Goal: Task Accomplishment & Management: Manage account settings

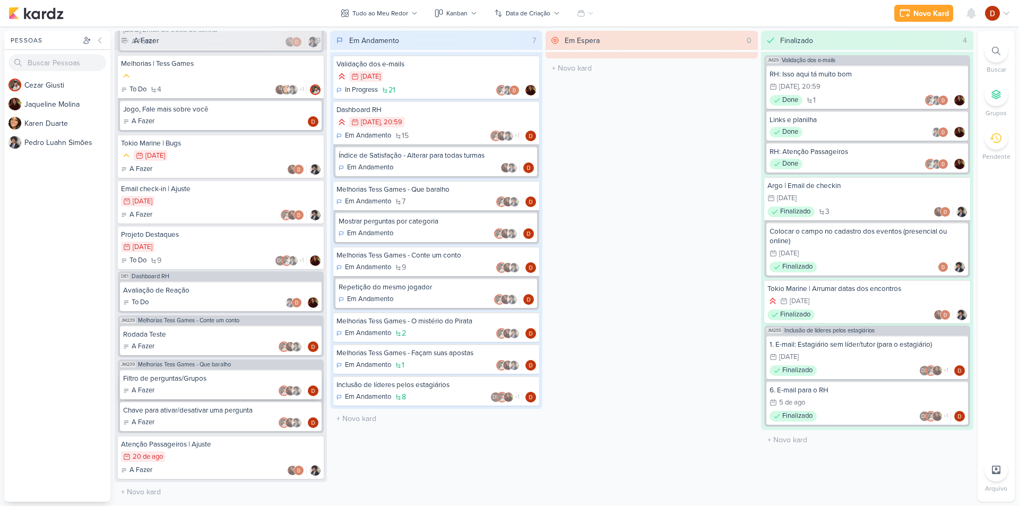
scroll to position [322, 0]
click at [132, 487] on input "text" at bounding box center [221, 491] width 208 height 15
type input "Atividades Extras"
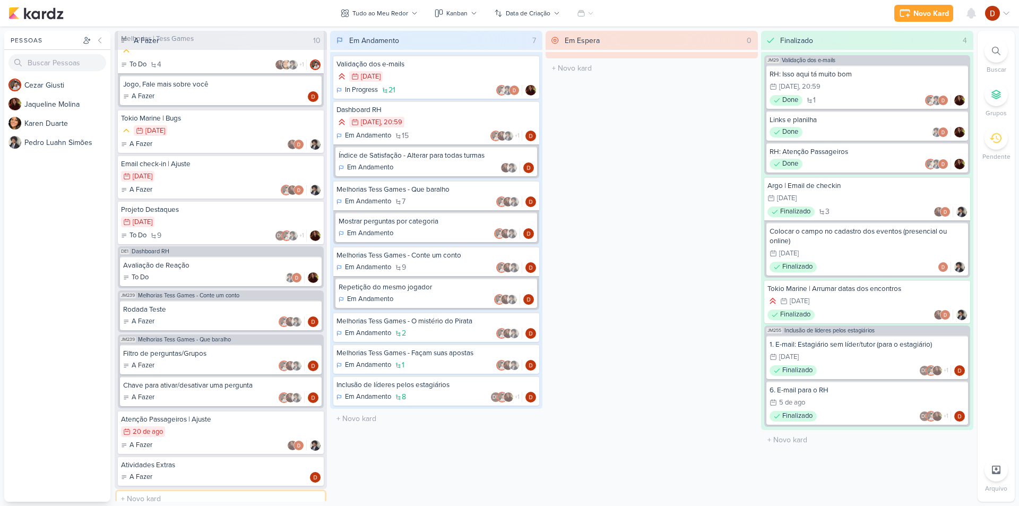
scroll to position [354, 0]
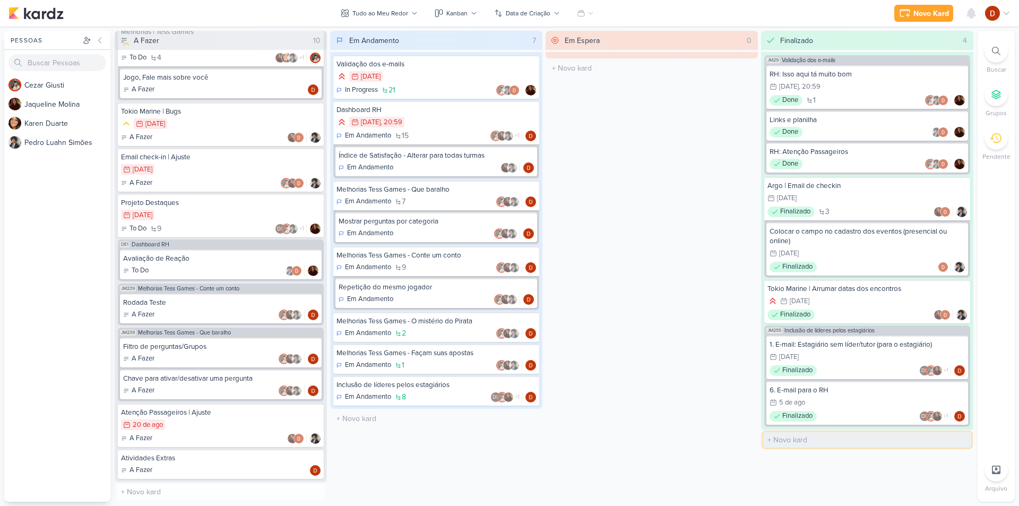
click at [788, 442] on input "text" at bounding box center [868, 439] width 208 height 15
click at [683, 384] on div "Em Espera 0 O título do kard deve ter menos que 100 caracteres" at bounding box center [652, 266] width 212 height 471
click at [167, 462] on div "Atividades Extras" at bounding box center [221, 458] width 200 height 10
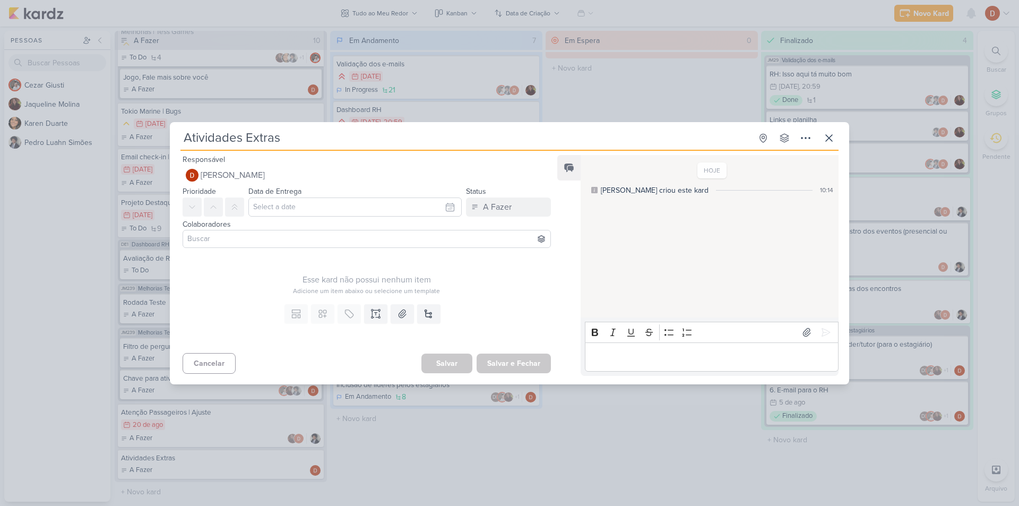
click at [296, 134] on input "Atividades Extras" at bounding box center [466, 137] width 571 height 19
type input "Atividades Extras - RH"
type input "Atividades Extras - RH e Li"
type input "Atividades Extras - RH e Lider"
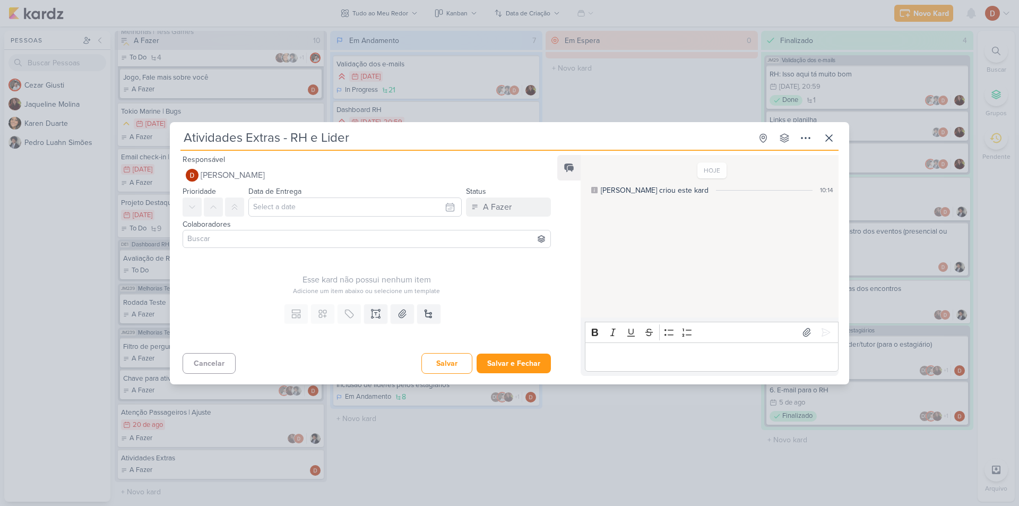
type input "Atividades Extras - RH e Líder"
click at [224, 234] on input at bounding box center [366, 239] width 363 height 13
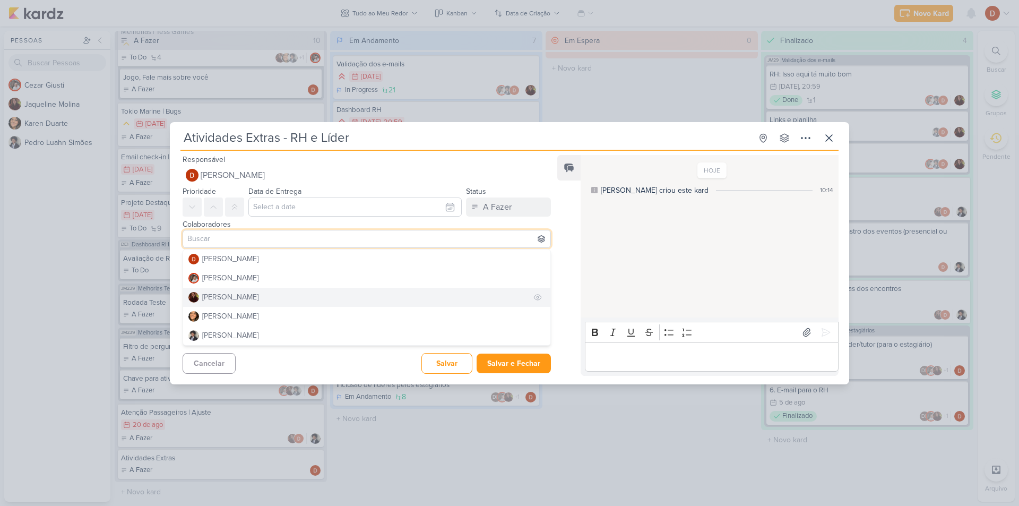
click at [229, 295] on div "[PERSON_NAME]" at bounding box center [230, 296] width 56 height 11
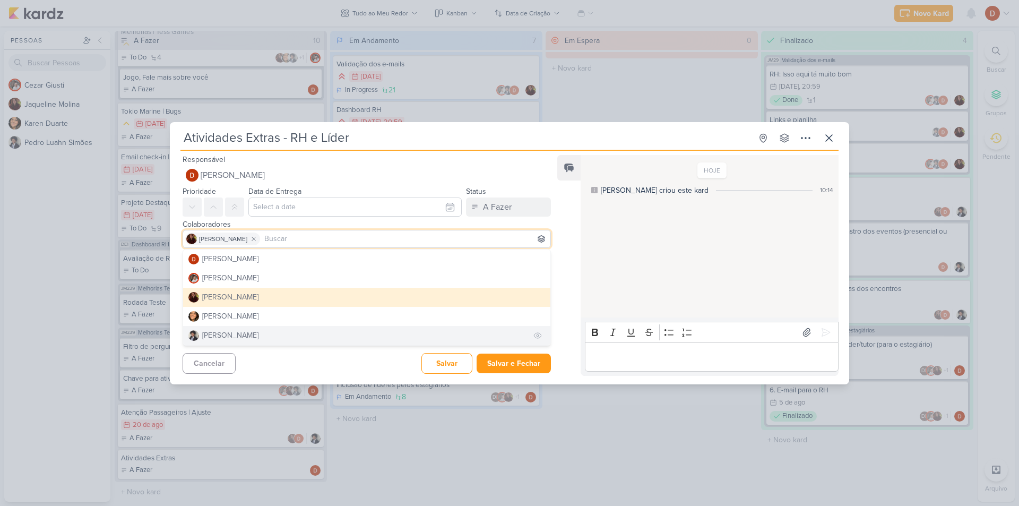
click at [237, 337] on div "[PERSON_NAME]" at bounding box center [230, 335] width 56 height 11
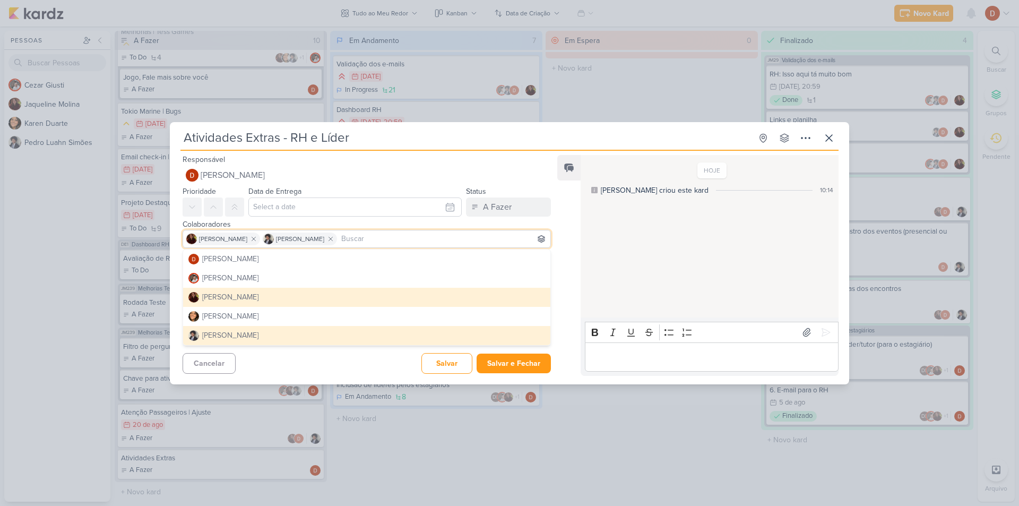
click at [288, 369] on div "Cancelar [GEOGRAPHIC_DATA] Salvar e Fechar Ctrl + Enter" at bounding box center [362, 362] width 385 height 27
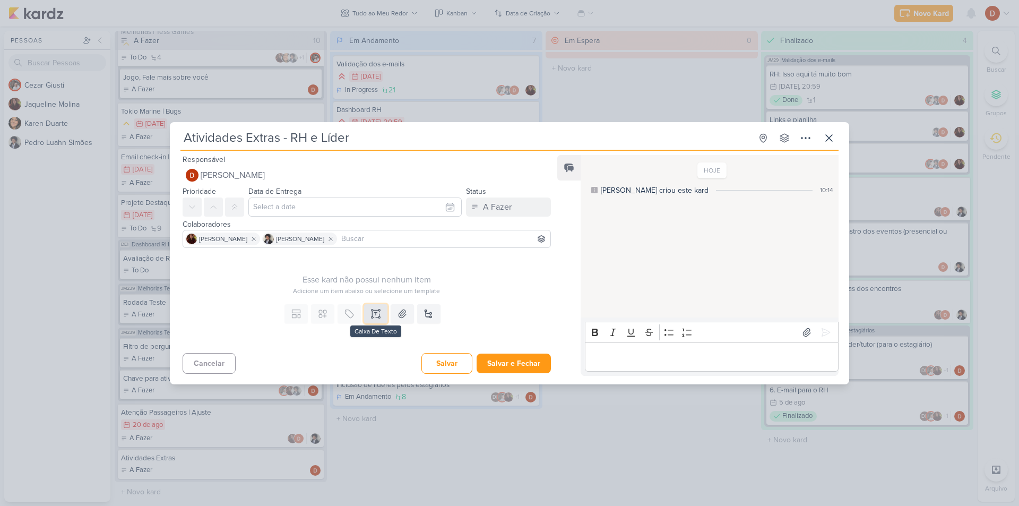
click at [375, 309] on icon at bounding box center [376, 313] width 11 height 11
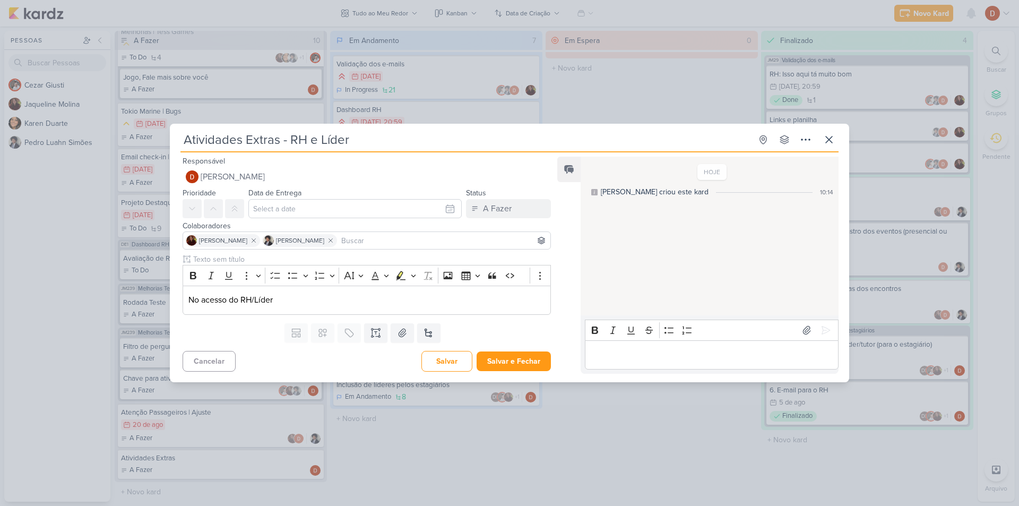
click at [287, 142] on input "Atividades Extras - RH e Líder" at bounding box center [466, 139] width 571 height 19
drag, startPoint x: 277, startPoint y: 137, endPoint x: 356, endPoint y: 134, distance: 79.2
click at [356, 134] on input "Atividades Extras - RH e Líder" at bounding box center [466, 139] width 571 height 19
type input "Atividades Extras"
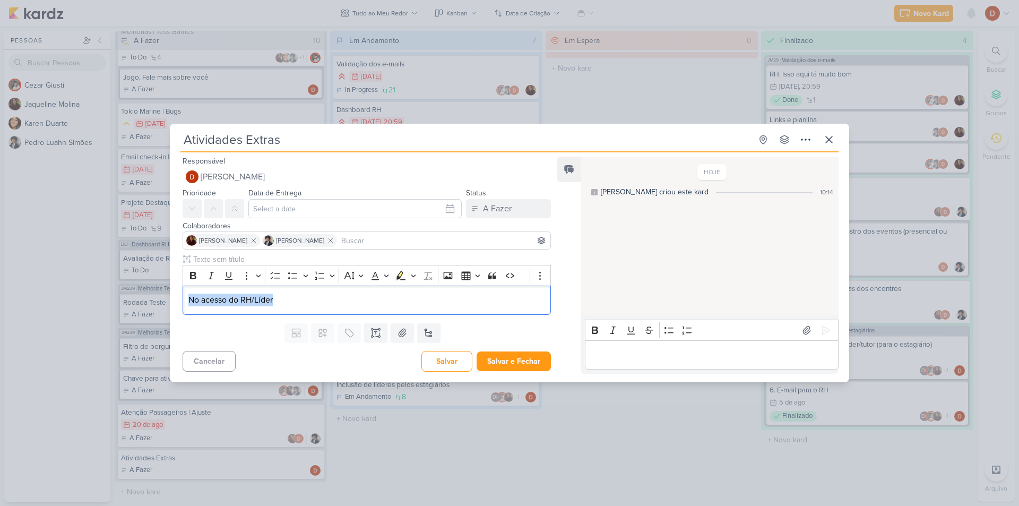
drag, startPoint x: 308, startPoint y: 309, endPoint x: 146, endPoint y: 305, distance: 162.0
click at [146, 305] on div "Atividades Extras Criado por mim" at bounding box center [509, 253] width 1019 height 506
click at [265, 301] on p "No acesso do RH/Líder" at bounding box center [366, 300] width 357 height 13
click at [243, 296] on p "No acesso do RH/Líder" at bounding box center [366, 300] width 357 height 13
click at [372, 297] on p "No acesso do Admin/RH/Líder a lista de turmas" at bounding box center [366, 300] width 357 height 13
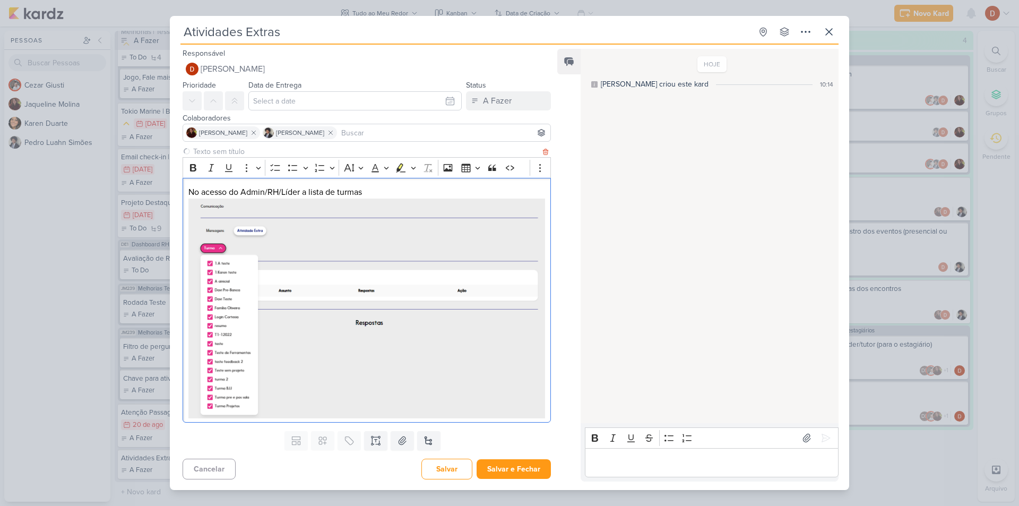
click at [465, 196] on p "No acesso do Admin/RH/Líder a lista de turmas" at bounding box center [366, 304] width 357 height 236
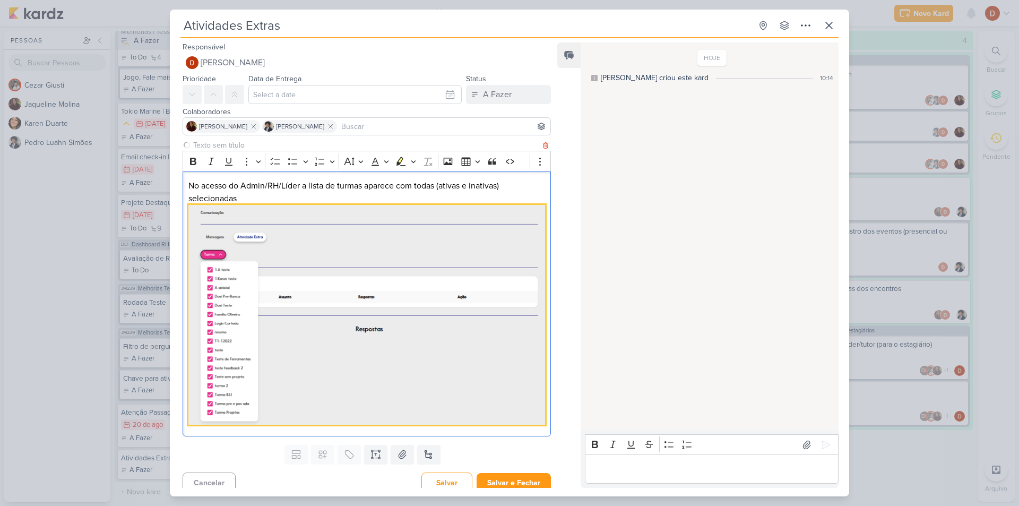
scroll to position [5, 0]
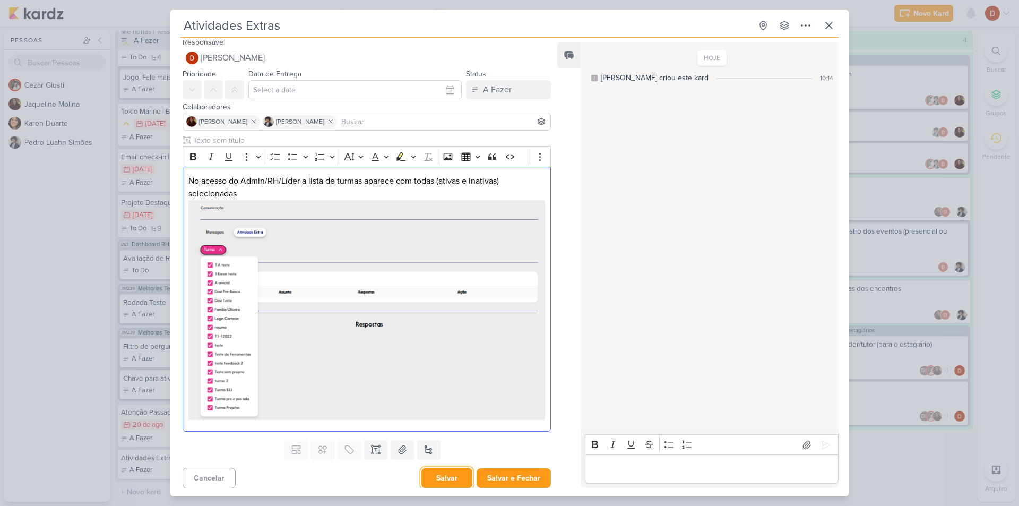
click at [451, 471] on button "Salvar" at bounding box center [447, 478] width 51 height 21
click at [410, 184] on p "No acesso do Admin/RH/Líder a lista de turmas aparece com todas (ativas e inati…" at bounding box center [366, 299] width 357 height 248
click at [405, 186] on p "No acesso do Admin/RH/Líder a lista de turmas aparece com todas (ativas e inati…" at bounding box center [366, 299] width 357 height 248
click at [373, 191] on p "No acesso do Admin/RH/Líder a lista de turmas aparece com todas (ativas e inati…" at bounding box center [366, 299] width 357 height 248
click at [189, 182] on p "No acesso do Admin/RH/Líder a lista de turmas aparece com todas (ativas e inati…" at bounding box center [366, 299] width 357 height 248
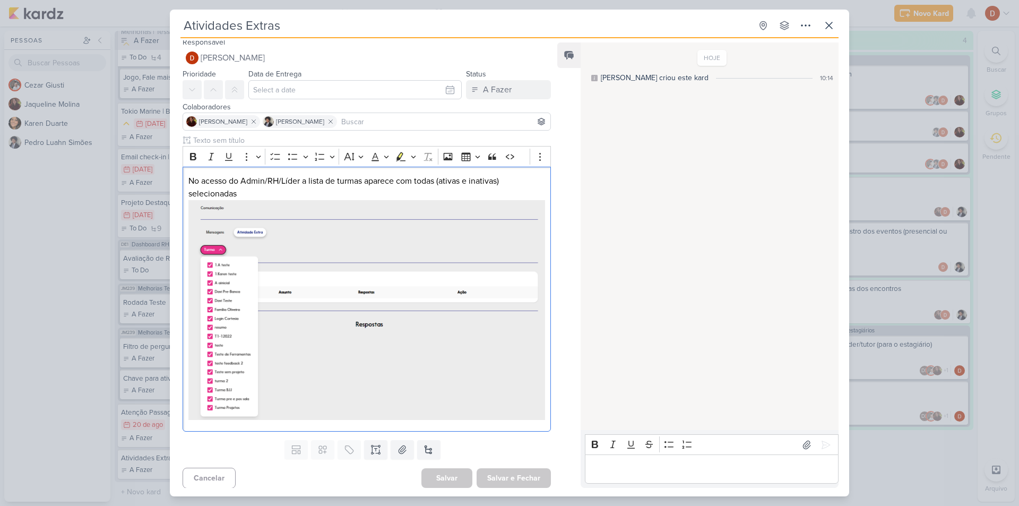
click at [604, 460] on div "Editor editing area: main" at bounding box center [712, 469] width 254 height 29
click at [694, 466] on p "Bom dia pessoal pensei em fazer algo parecido com oq temos no dashboard do RH" at bounding box center [711, 462] width 243 height 25
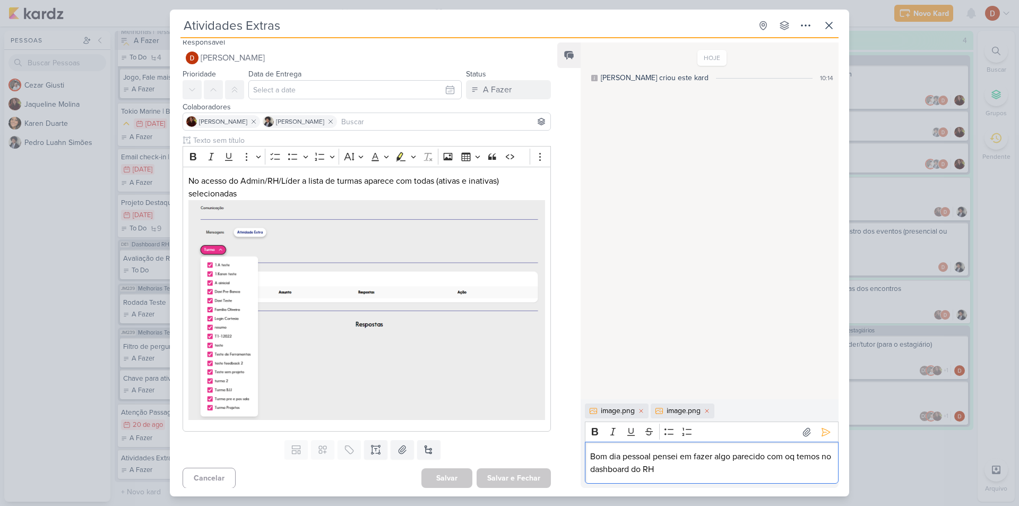
click at [621, 409] on div "image.png" at bounding box center [618, 410] width 34 height 11
click at [642, 412] on icon at bounding box center [641, 411] width 6 height 6
click at [643, 412] on icon at bounding box center [641, 410] width 3 height 3
click at [705, 483] on div "Bom dia pessoal pensei em fazer algo parecido com oq temos no dashboard do RH" at bounding box center [712, 463] width 254 height 42
click at [693, 478] on div "Bom dia pessoal pensei em fazer algo parecido com oq temos no dashboard do RH" at bounding box center [712, 463] width 254 height 42
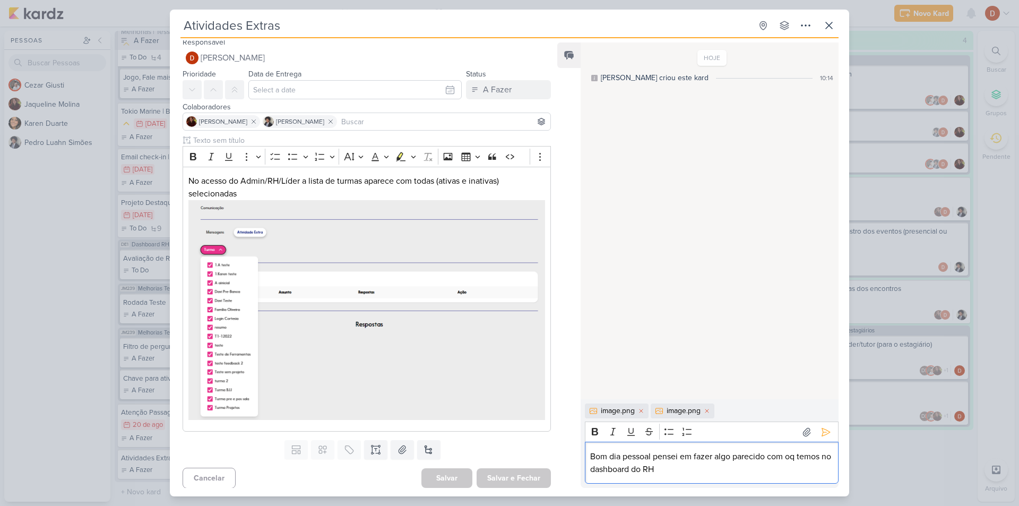
click at [679, 471] on p "Bom dia pessoal pensei em fazer algo parecido com oq temos no dashboard do RH" at bounding box center [711, 462] width 243 height 25
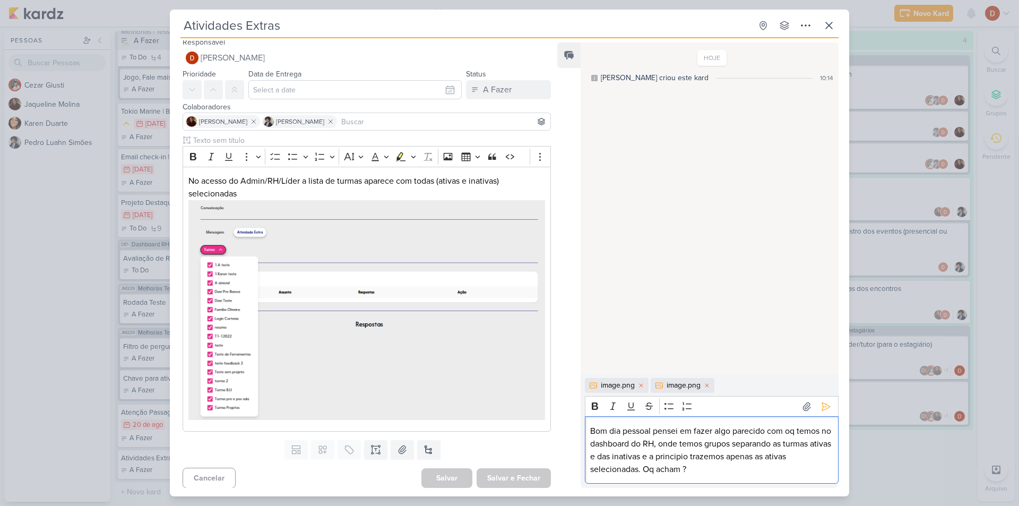
click at [697, 468] on p "Bom dia pessoal pensei em fazer algo parecido com oq temos no dashboard do RH, …" at bounding box center [711, 450] width 243 height 51
click at [821, 398] on button at bounding box center [826, 406] width 17 height 17
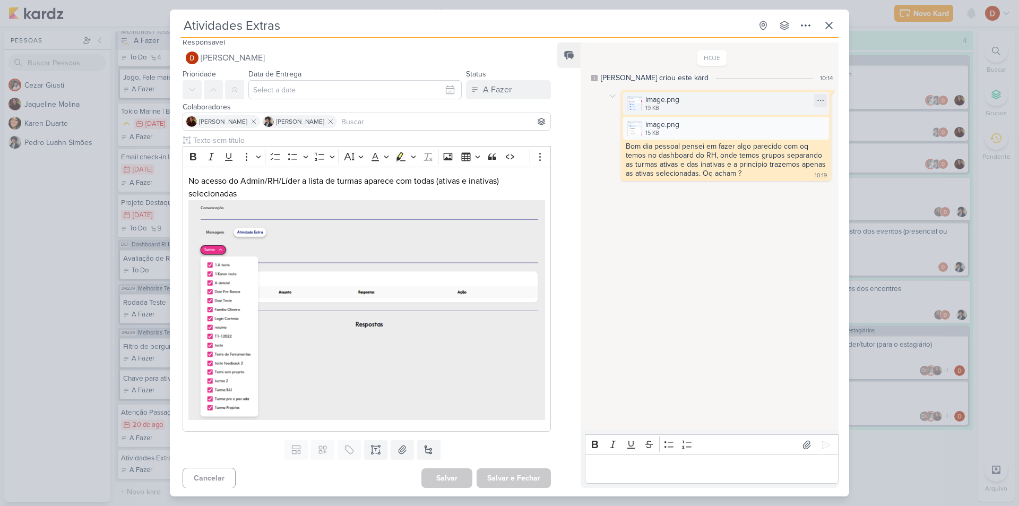
click at [636, 97] on img at bounding box center [635, 103] width 15 height 15
click at [639, 127] on img at bounding box center [635, 128] width 15 height 15
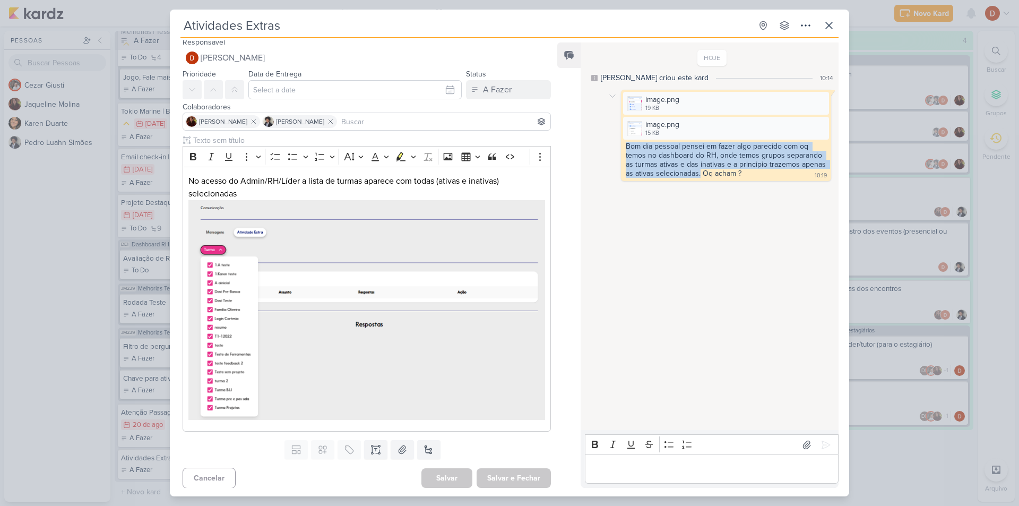
drag, startPoint x: 661, startPoint y: 133, endPoint x: 726, endPoint y: 176, distance: 77.8
click at [726, 176] on div "image.png 19 KB Adicionar ao Kard [GEOGRAPHIC_DATA] image.png 15 KB Adicionar a…" at bounding box center [726, 135] width 210 height 91
click at [726, 176] on div "Bom dia pessoal pensei em fazer algo parecido com oq temos no dashboard do RH, …" at bounding box center [727, 160] width 202 height 36
drag, startPoint x: 704, startPoint y: 156, endPoint x: 698, endPoint y: 149, distance: 9.0
click at [698, 149] on div "Bom dia pessoal pensei em fazer algo parecido com oq temos no dashboard do RH, …" at bounding box center [727, 160] width 202 height 36
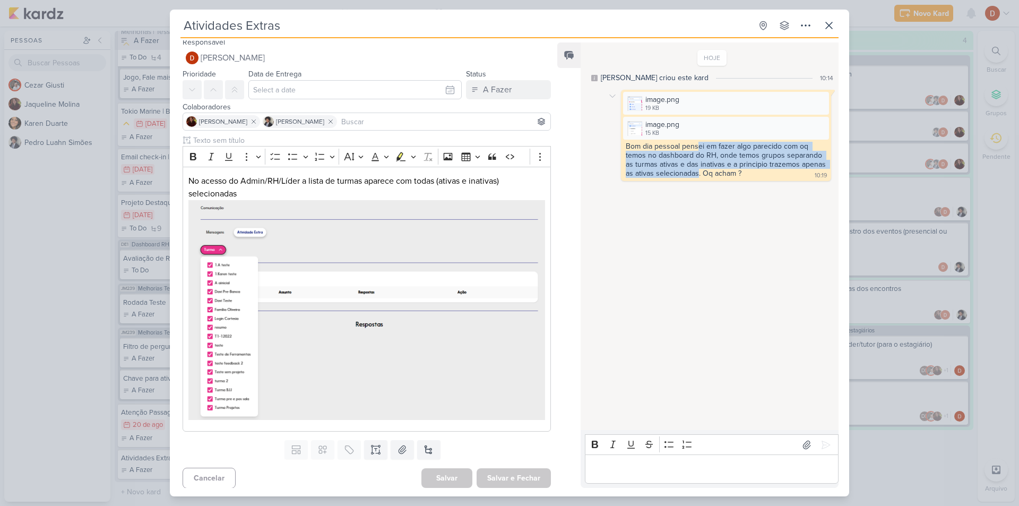
click at [698, 149] on div "Bom dia pessoal pensei em fazer algo parecido com oq temos no dashboard do RH, …" at bounding box center [727, 160] width 202 height 36
drag, startPoint x: 698, startPoint y: 149, endPoint x: 716, endPoint y: 155, distance: 18.3
click at [716, 155] on div "Bom dia pessoal pensei em fazer algo parecido com oq temos no dashboard do RH, …" at bounding box center [727, 160] width 202 height 36
drag, startPoint x: 714, startPoint y: 175, endPoint x: 708, endPoint y: 148, distance: 27.8
click at [708, 148] on div "Bom dia pessoal pensei em fazer algo parecido com oq temos no dashboard do RH, …" at bounding box center [727, 160] width 202 height 36
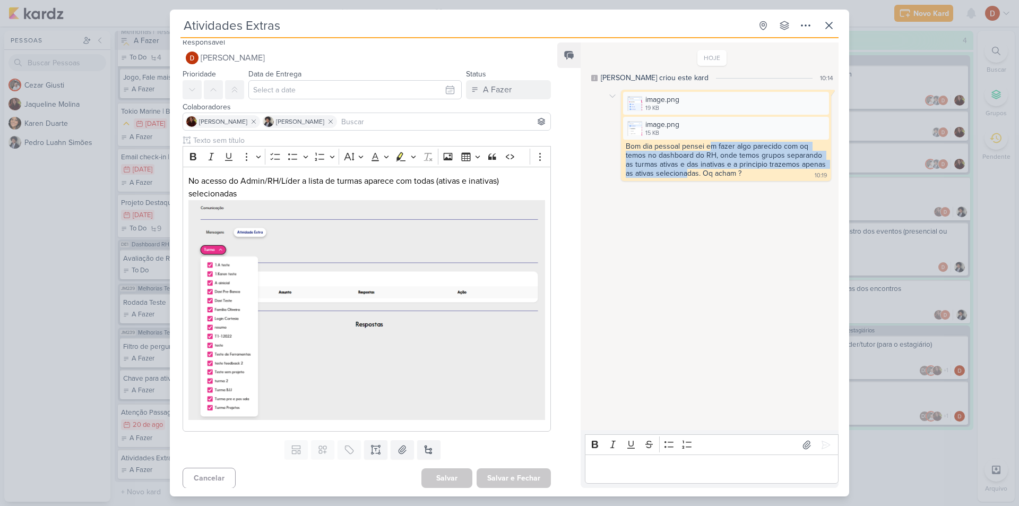
click at [708, 148] on div "Bom dia pessoal pensei em fazer algo parecido com oq temos no dashboard do RH, …" at bounding box center [727, 160] width 202 height 36
drag, startPoint x: 708, startPoint y: 148, endPoint x: 723, endPoint y: 169, distance: 25.9
click at [723, 168] on div "Bom dia pessoal pensei em fazer algo parecido com oq temos no dashboard do RH, …" at bounding box center [727, 160] width 202 height 36
click at [723, 169] on div "Bom dia pessoal pensei em fazer algo parecido com oq temos no dashboard do RH, …" at bounding box center [727, 160] width 202 height 36
drag, startPoint x: 710, startPoint y: 167, endPoint x: 704, endPoint y: 148, distance: 20.3
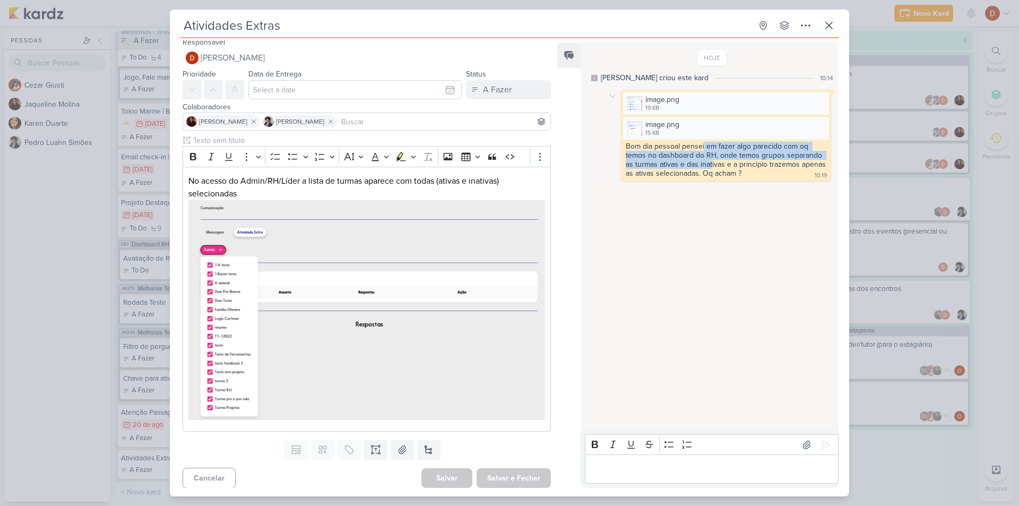
click at [704, 148] on div "Bom dia pessoal pensei em fazer algo parecido com oq temos no dashboard do RH, …" at bounding box center [727, 160] width 202 height 36
click at [684, 150] on div "Bom dia pessoal pensei em fazer algo parecido com oq temos no dashboard do RH, …" at bounding box center [726, 160] width 206 height 37
click at [684, 150] on div "Bom dia pessoal pensei em fazer algo parecido com oq temos no dashboard do RH, …" at bounding box center [727, 160] width 202 height 36
drag, startPoint x: 684, startPoint y: 150, endPoint x: 698, endPoint y: 170, distance: 24.4
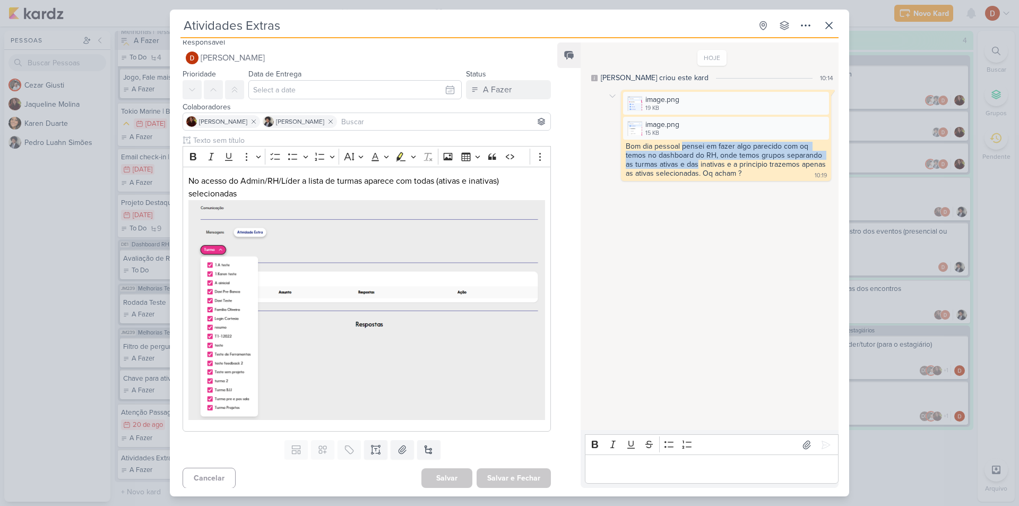
click at [698, 170] on div "Bom dia pessoal pensei em fazer algo parecido com oq temos no dashboard do RH, …" at bounding box center [727, 160] width 202 height 36
click at [697, 175] on div "Bom dia pessoal pensei em fazer algo parecido com oq temos no dashboard do RH, …" at bounding box center [727, 160] width 202 height 36
drag, startPoint x: 692, startPoint y: 166, endPoint x: 690, endPoint y: 141, distance: 24.5
click at [690, 142] on div "Bom dia pessoal pensei em fazer algo parecido com oq temos no dashboard do RH, …" at bounding box center [727, 160] width 202 height 36
click at [690, 141] on div "image.png 19 KB Adicionar ao Kard [GEOGRAPHIC_DATA] image.png 15 KB Adicionar a…" at bounding box center [726, 135] width 210 height 91
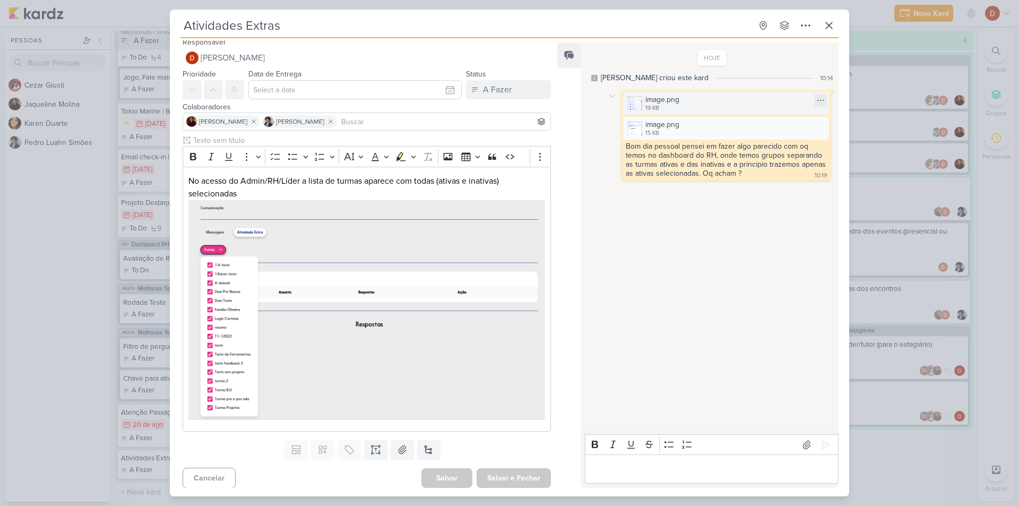
click at [642, 100] on img at bounding box center [635, 103] width 15 height 15
click at [673, 141] on div "image.png 19 KB Adicionar ao Kard [GEOGRAPHIC_DATA] image.png 15 KB Adicionar a…" at bounding box center [726, 135] width 210 height 91
click at [667, 136] on div "15 KB" at bounding box center [663, 133] width 34 height 8
click at [670, 250] on div "HOJE [PERSON_NAME] criou este kard 10:14 image.png 19 KB Adicionar ao Kard" at bounding box center [709, 237] width 257 height 387
click at [808, 29] on icon at bounding box center [806, 25] width 13 height 13
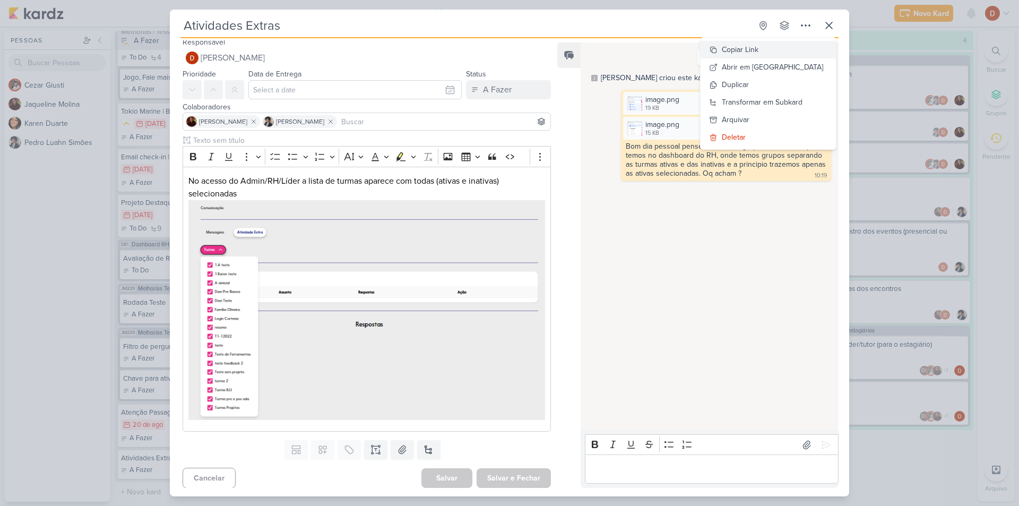
click at [759, 50] on div "Copiar Link" at bounding box center [740, 49] width 37 height 11
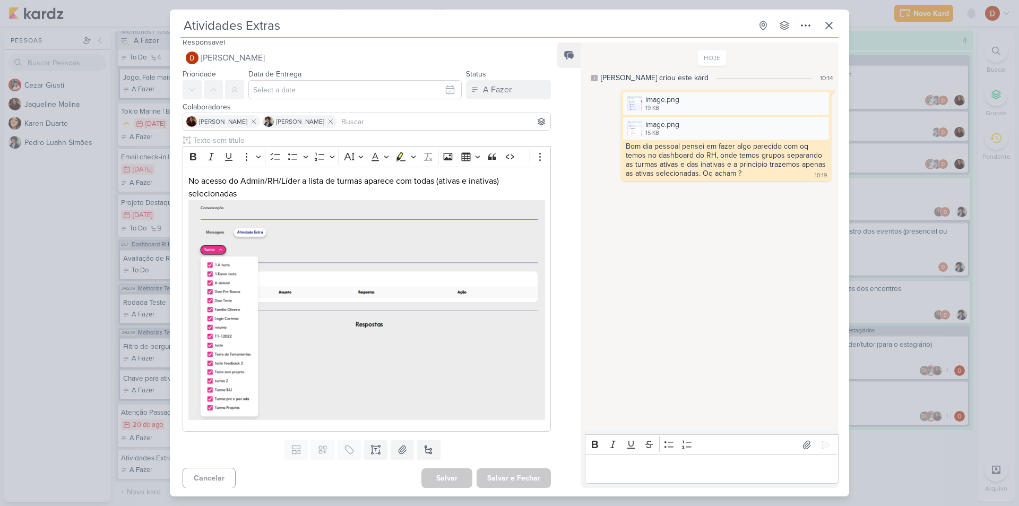
click at [272, 14] on div "Atividades Extras Criado por mim" at bounding box center [510, 253] width 680 height 487
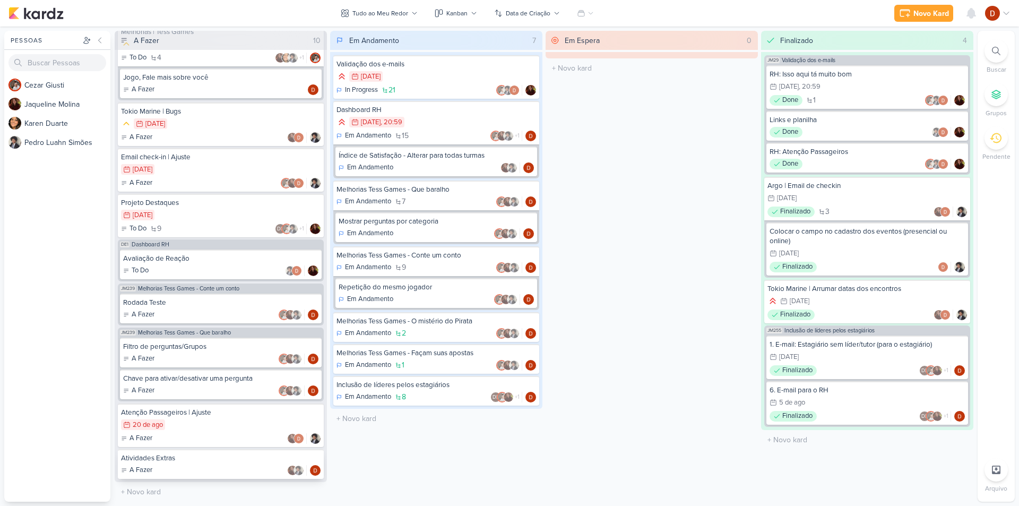
click at [213, 468] on div "A Fazer" at bounding box center [221, 470] width 200 height 11
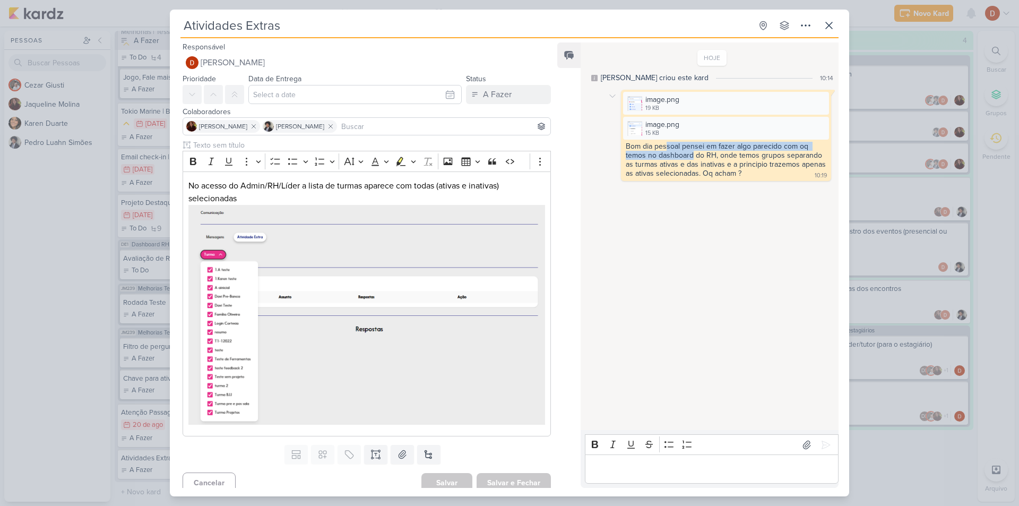
drag, startPoint x: 665, startPoint y: 146, endPoint x: 695, endPoint y: 156, distance: 31.7
click at [695, 156] on div "Bom dia pessoal pensei em fazer algo parecido com oq temos no dashboard do RH, …" at bounding box center [727, 160] width 202 height 36
click at [703, 166] on div "Bom dia pessoal pensei em fazer algo parecido com oq temos no dashboard do RH, …" at bounding box center [727, 160] width 202 height 36
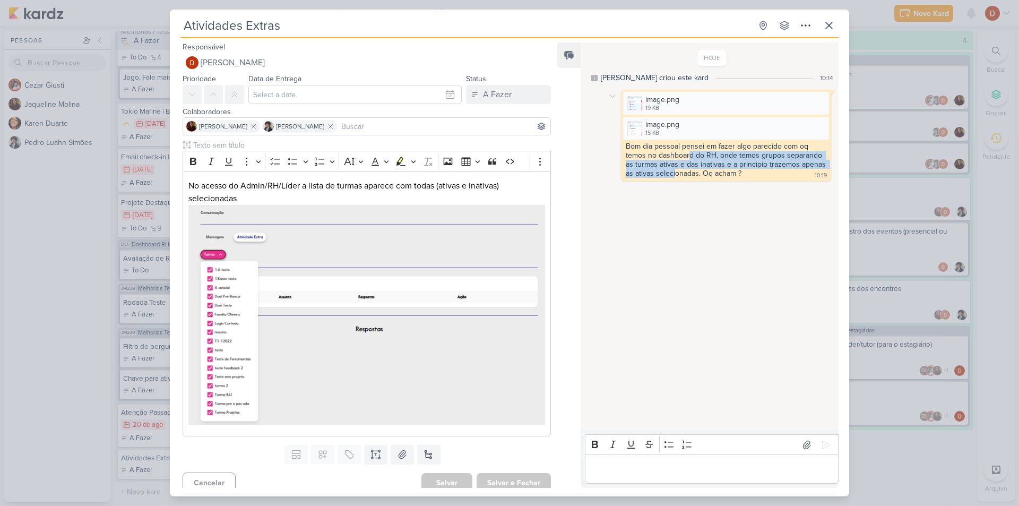
drag, startPoint x: 701, startPoint y: 179, endPoint x: 687, endPoint y: 150, distance: 32.3
click at [687, 151] on div "Bom dia pessoal pensei em fazer algo parecido com oq temos no dashboard do RH, …" at bounding box center [726, 160] width 206 height 37
click at [687, 144] on div "Bom dia pessoal pensei em fazer algo parecido com oq temos no dashboard do RH, …" at bounding box center [727, 160] width 202 height 36
drag, startPoint x: 687, startPoint y: 144, endPoint x: 711, endPoint y: 162, distance: 30.7
click at [711, 162] on div "Bom dia pessoal pensei em fazer algo parecido com oq temos no dashboard do RH, …" at bounding box center [727, 160] width 202 height 36
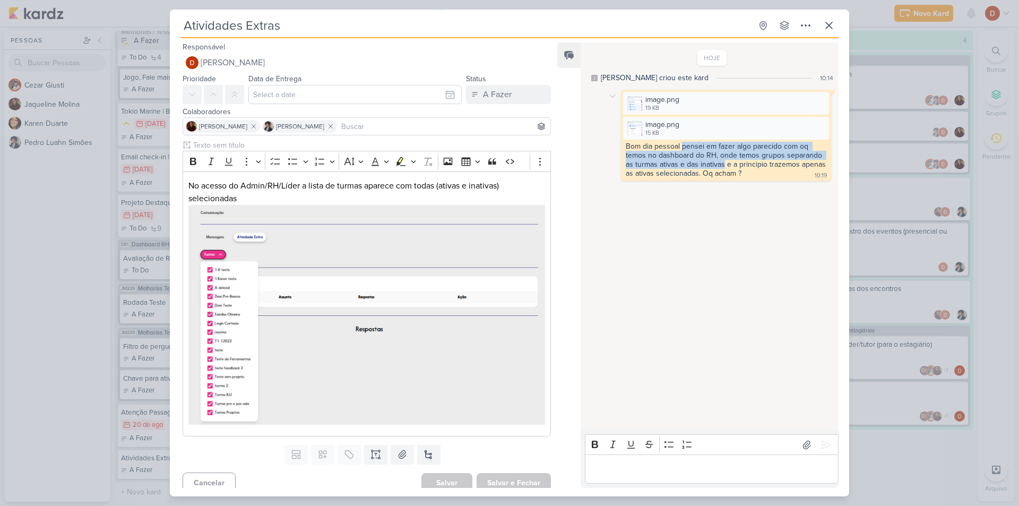
click at [711, 162] on div "Bom dia pessoal pensei em fazer algo parecido com oq temos no dashboard do RH, …" at bounding box center [727, 160] width 202 height 36
drag, startPoint x: 720, startPoint y: 179, endPoint x: 714, endPoint y: 148, distance: 31.9
click at [714, 148] on div "Bom dia pessoal pensei em fazer algo parecido com oq temos no dashboard do RH, …" at bounding box center [726, 160] width 206 height 37
click at [714, 148] on div "Bom dia pessoal pensei em fazer algo parecido com oq temos no dashboard do RH, …" at bounding box center [727, 160] width 202 height 36
click at [678, 173] on div "Bom dia pessoal pensei em fazer algo parecido com oq temos no dashboard do RH, …" at bounding box center [727, 160] width 202 height 36
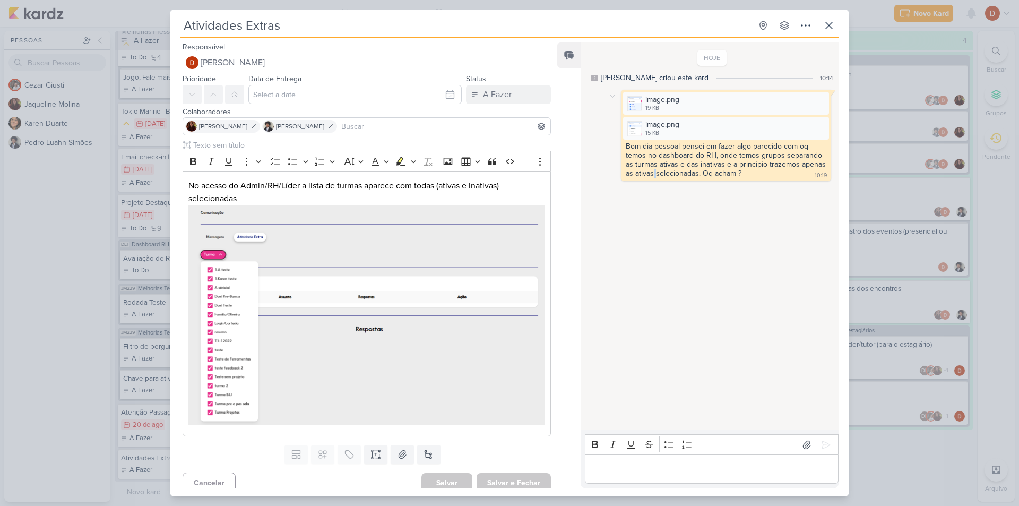
click at [678, 173] on div "Bom dia pessoal pensei em fazer algo parecido com oq temos no dashboard do RH, …" at bounding box center [727, 160] width 202 height 36
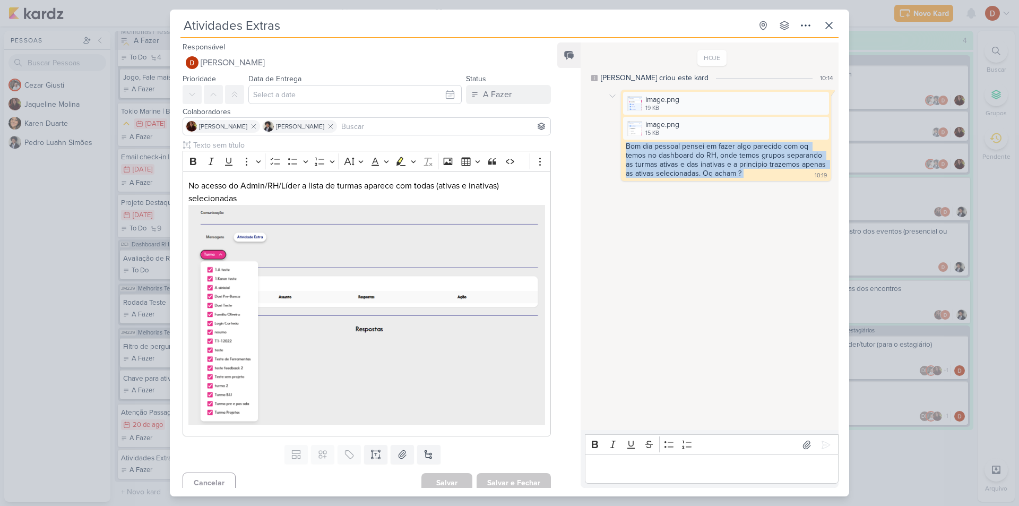
click at [678, 173] on div "Bom dia pessoal pensei em fazer algo parecido com oq temos no dashboard do RH, …" at bounding box center [727, 160] width 202 height 36
click at [699, 212] on div "HOJE [PERSON_NAME] criou este kard 10:14 image.png 19 KB Adicionar ao Kard" at bounding box center [709, 237] width 257 height 387
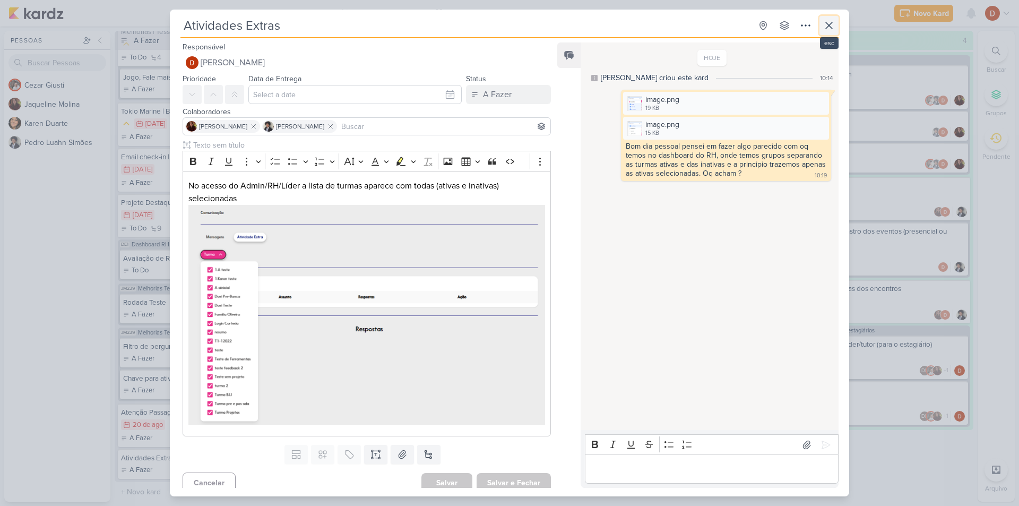
click at [836, 21] on button at bounding box center [829, 25] width 19 height 19
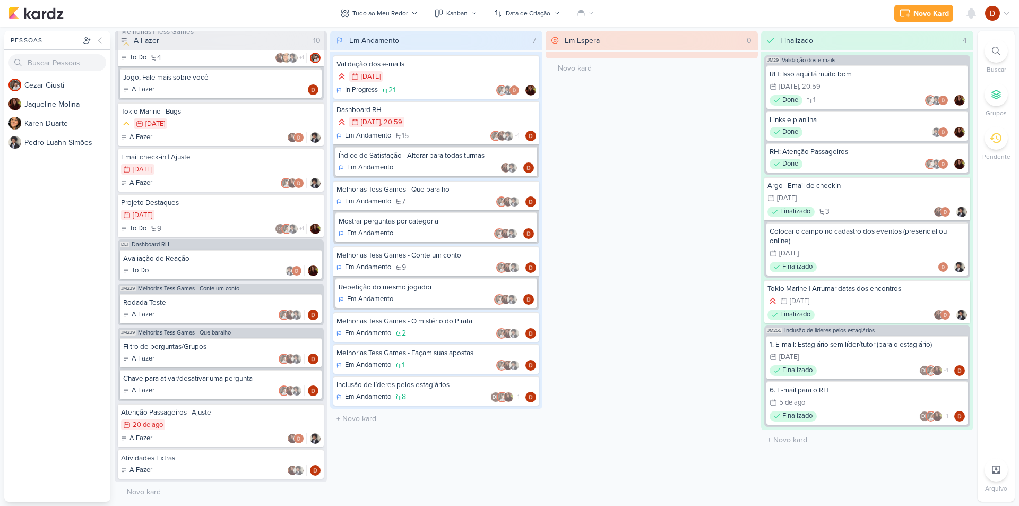
click at [693, 327] on div "Em Espera 0 O título do kard deve ter menos que 100 caracteres" at bounding box center [652, 266] width 212 height 471
click at [153, 466] on div "A Fazer" at bounding box center [221, 470] width 200 height 11
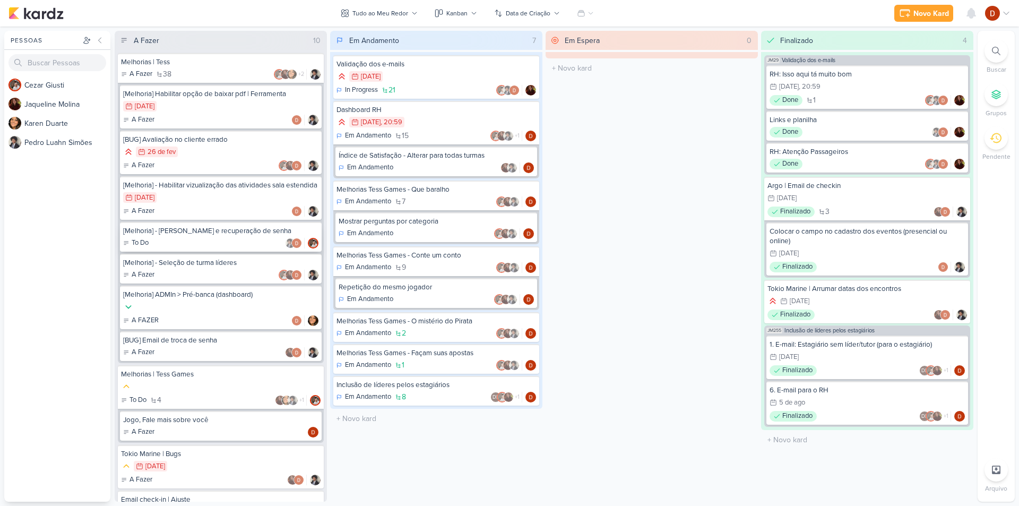
scroll to position [0, 0]
